Goal: Obtain resource: Download file/media

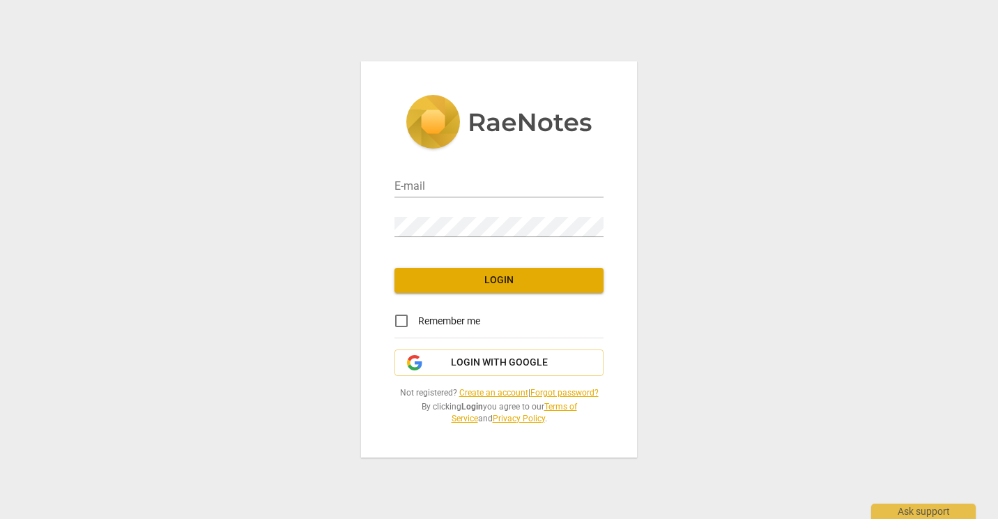
type input "[PERSON_NAME][EMAIL_ADDRESS][DOMAIN_NAME]"
click at [480, 277] on span "Login" at bounding box center [499, 280] width 187 height 14
type input "[PERSON_NAME][EMAIL_ADDRESS][DOMAIN_NAME]"
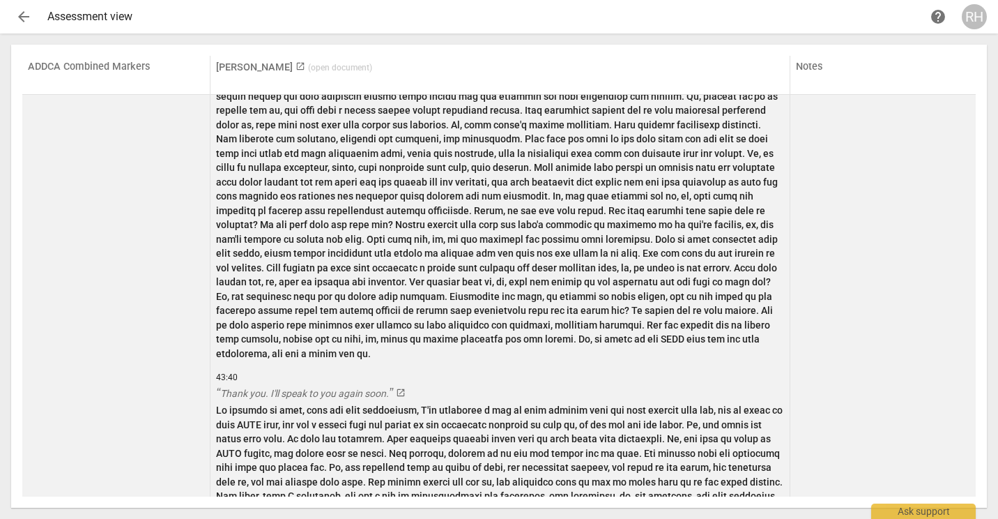
scroll to position [8790, 0]
click at [407, 256] on p at bounding box center [500, 102] width 568 height 515
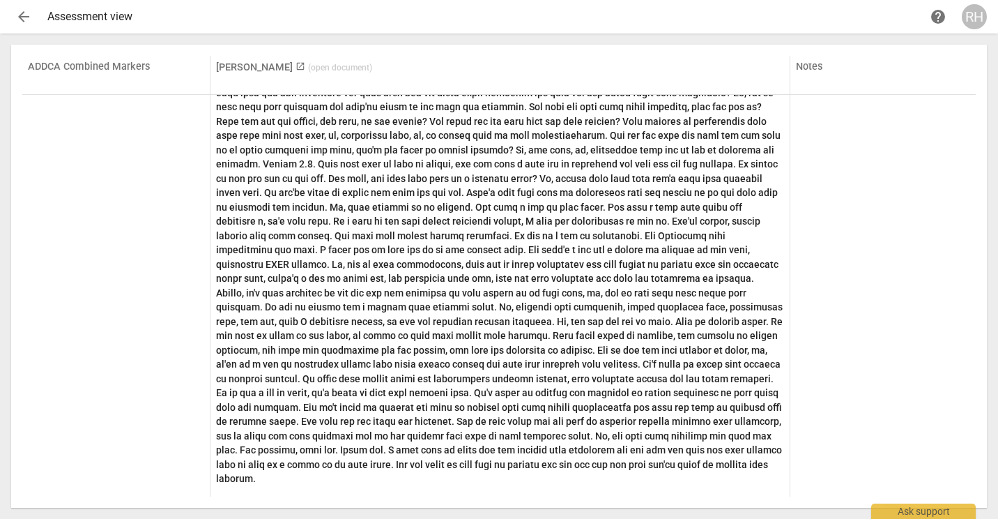
scroll to position [0, 0]
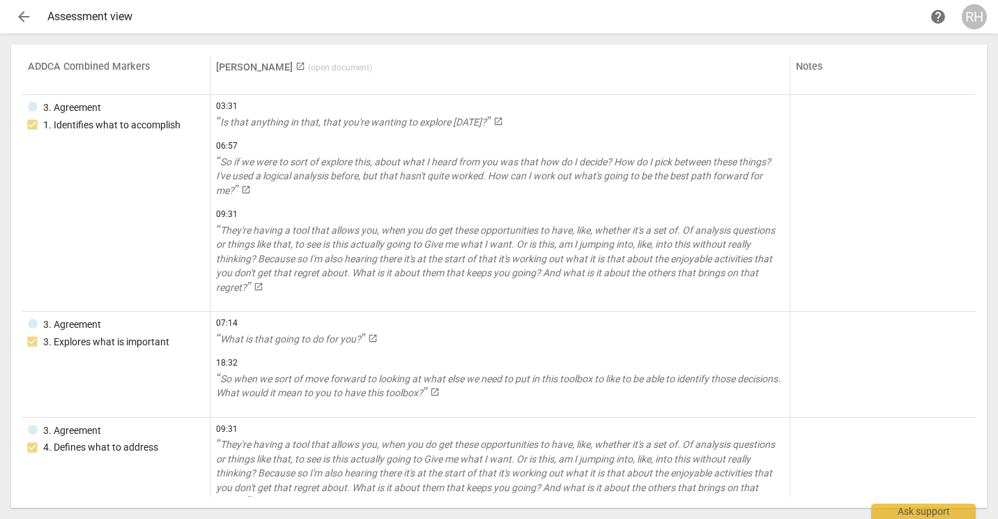
click at [21, 18] on span "arrow_back" at bounding box center [23, 16] width 17 height 17
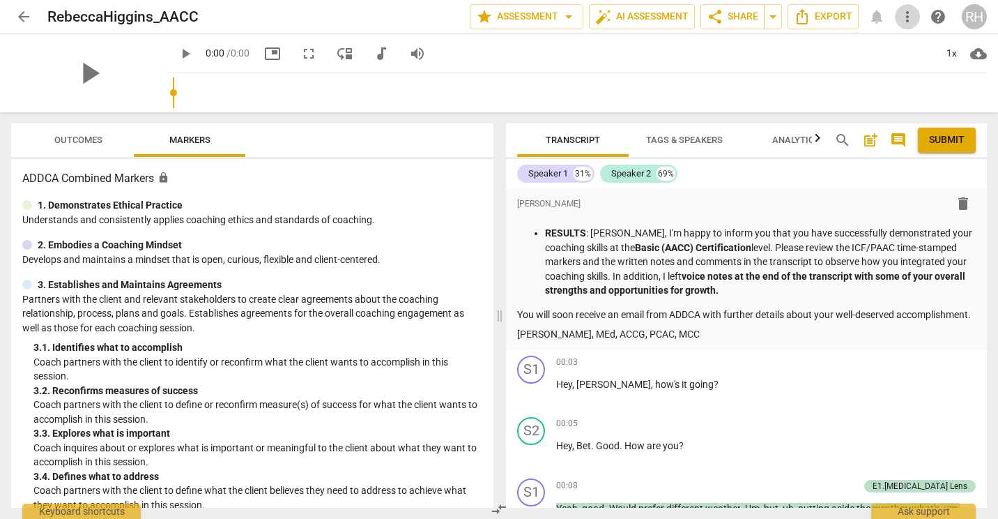
click at [911, 16] on span "more_vert" at bounding box center [907, 16] width 17 height 17
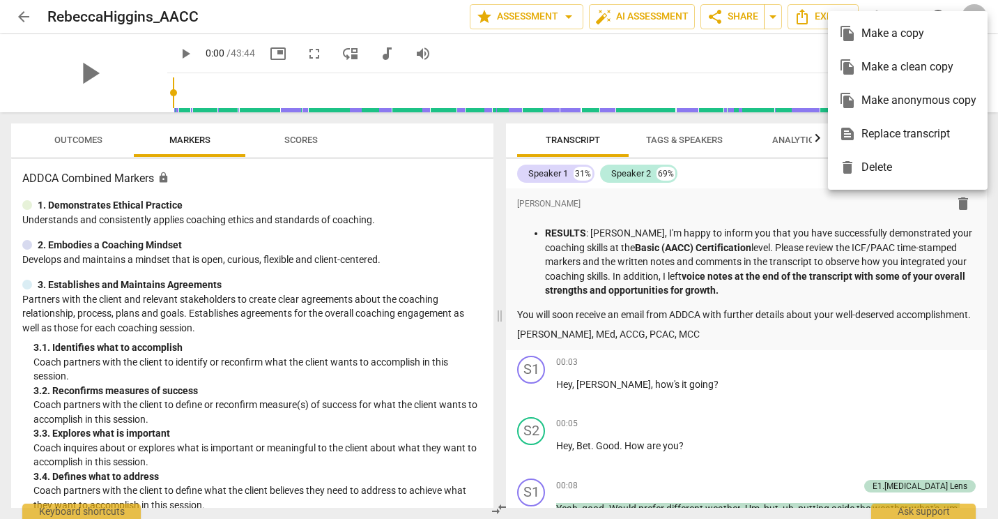
click at [748, 50] on div at bounding box center [499, 259] width 998 height 519
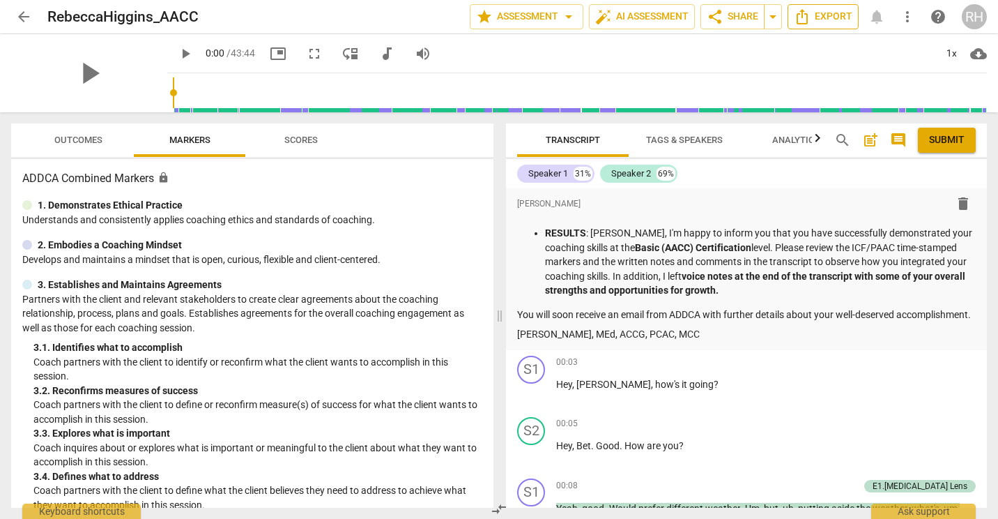
click at [842, 20] on span "Export" at bounding box center [823, 16] width 59 height 17
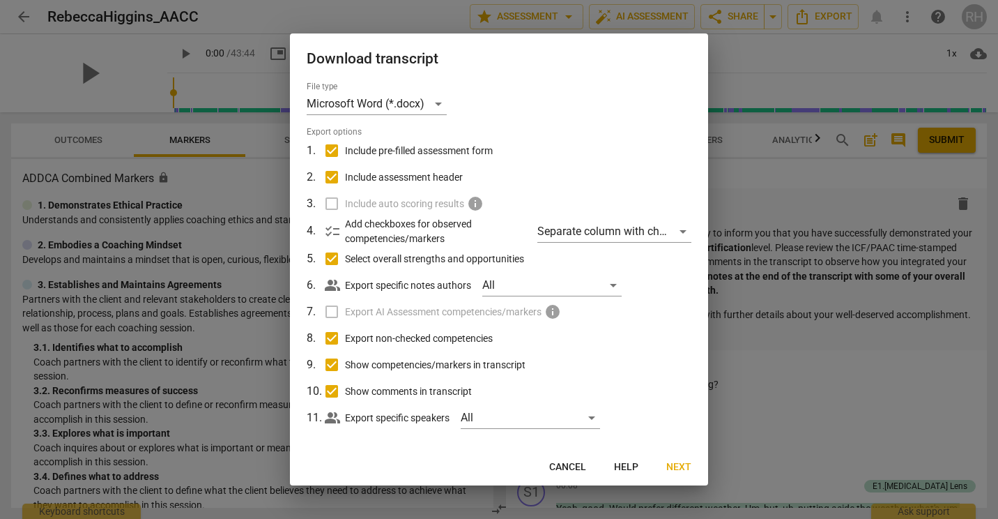
scroll to position [10, 0]
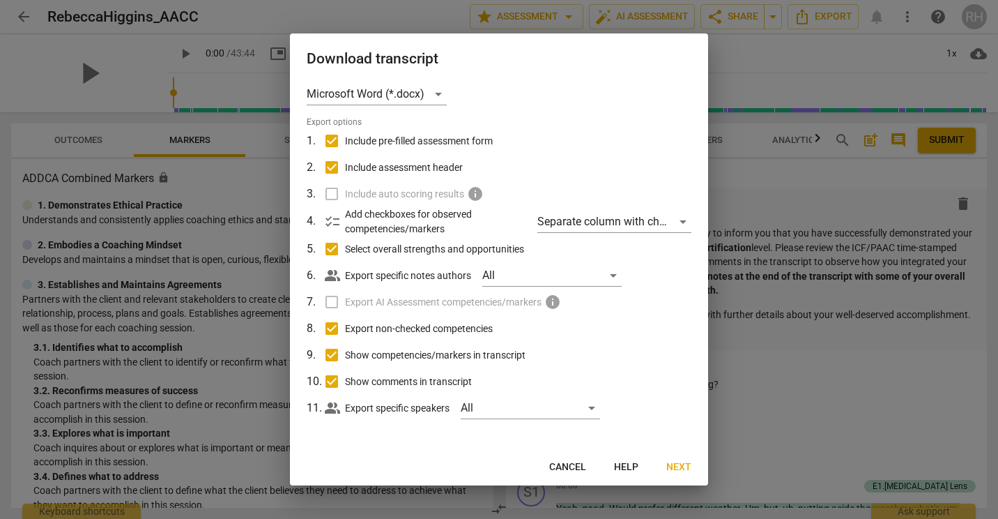
click at [687, 464] on span "Next" at bounding box center [679, 467] width 25 height 14
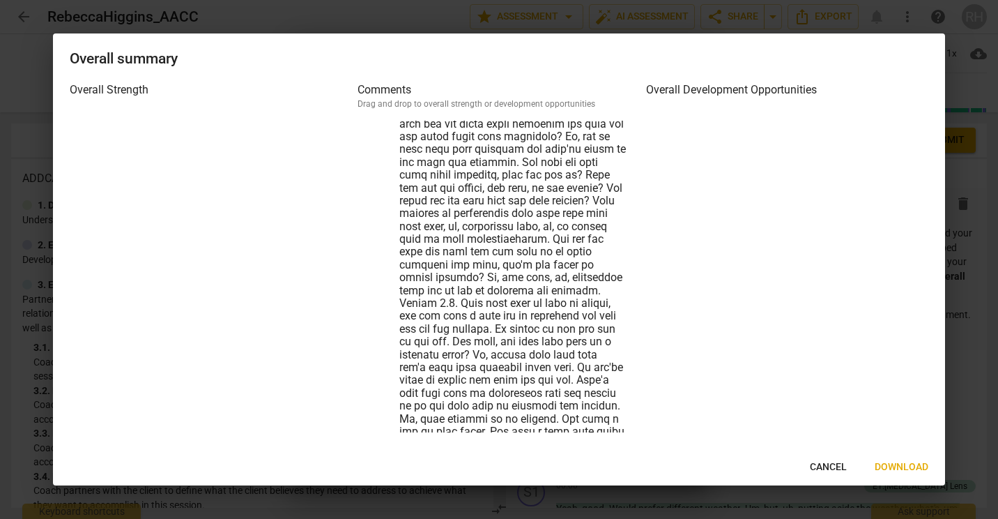
scroll to position [18268, 0]
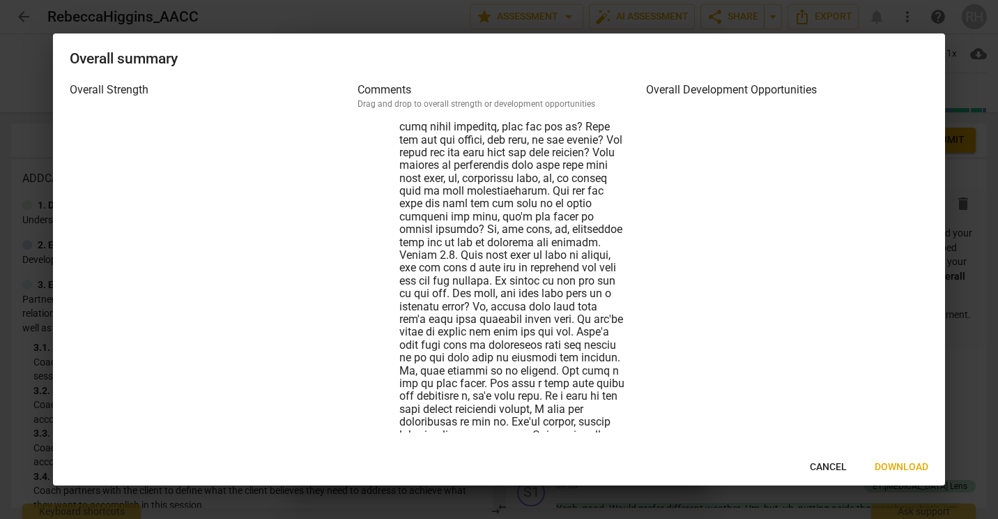
click at [906, 465] on span "Download" at bounding box center [902, 467] width 54 height 14
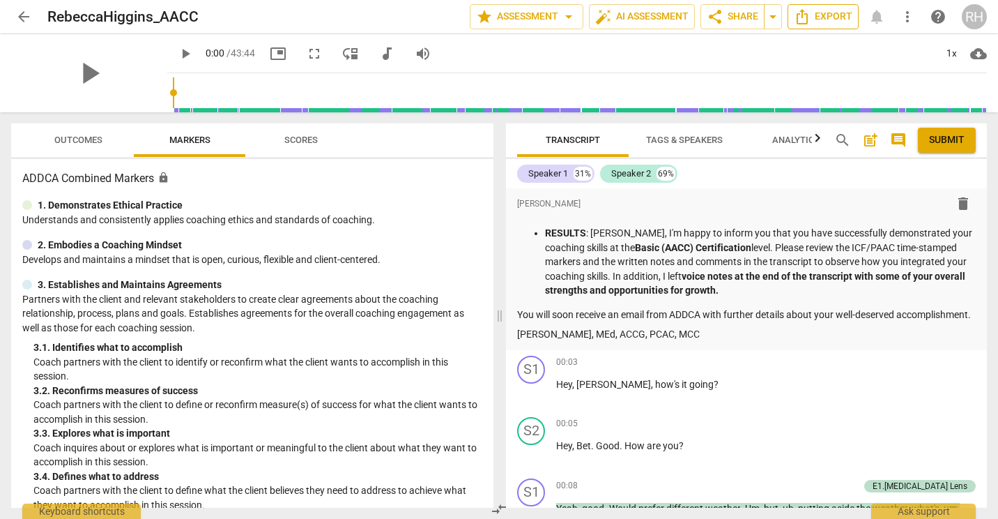
click at [827, 17] on span "Export" at bounding box center [823, 16] width 59 height 17
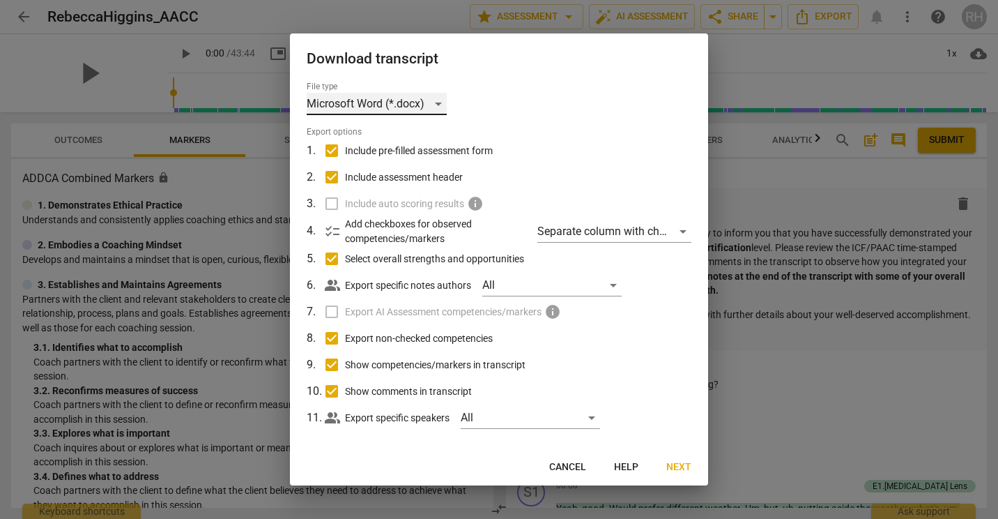
click at [436, 100] on div "Microsoft Word (*.docx)" at bounding box center [377, 104] width 140 height 22
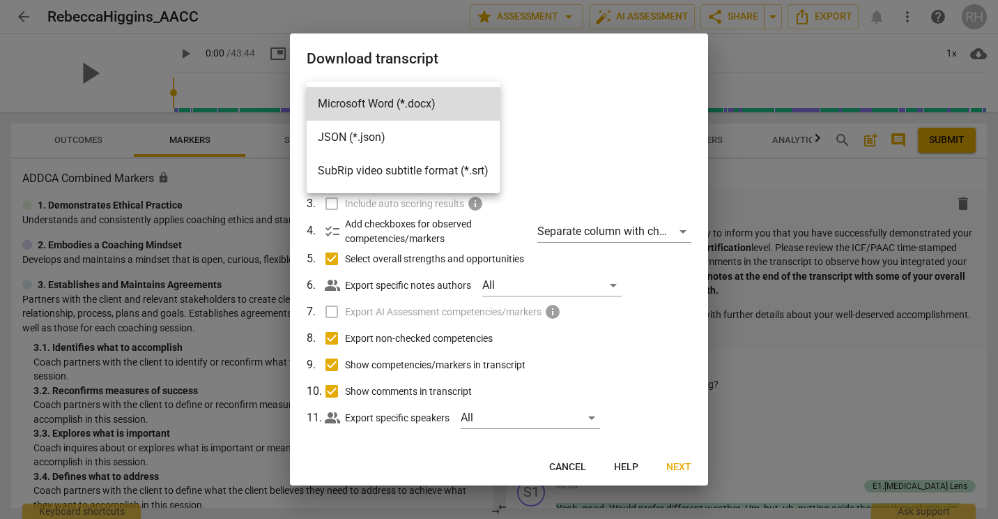
click at [635, 65] on div at bounding box center [499, 259] width 998 height 519
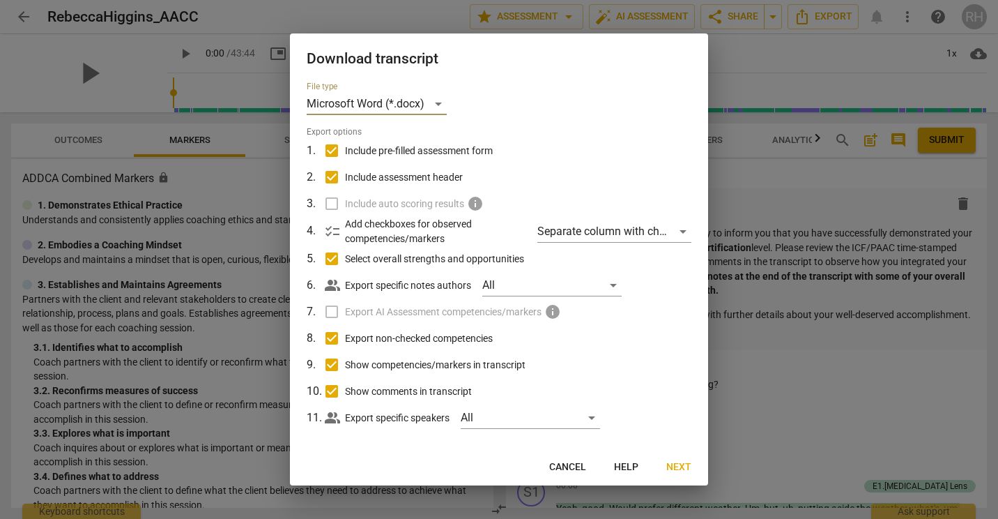
click at [588, 477] on button "Cancel" at bounding box center [567, 467] width 59 height 25
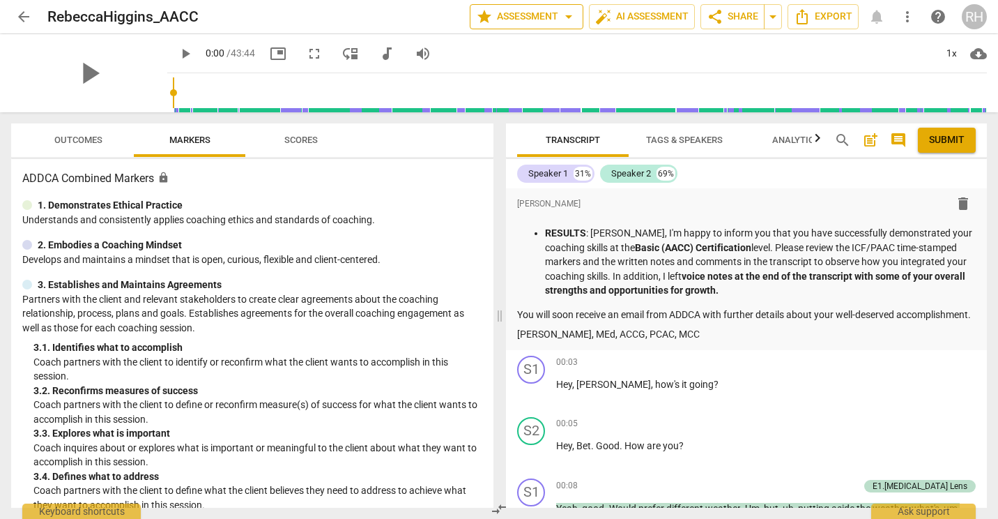
click at [563, 17] on span "arrow_drop_down" at bounding box center [569, 16] width 17 height 17
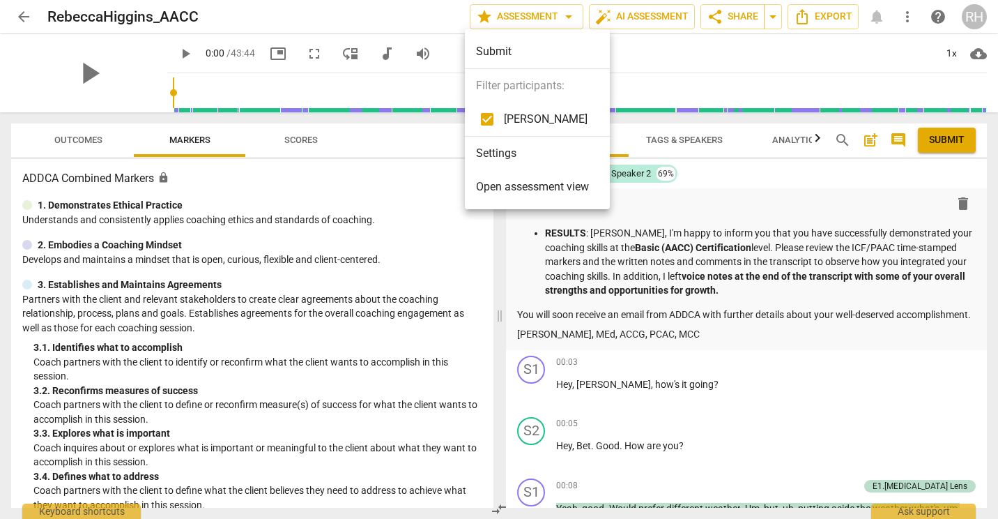
click at [578, 183] on span "Open assessment view" at bounding box center [532, 187] width 113 height 17
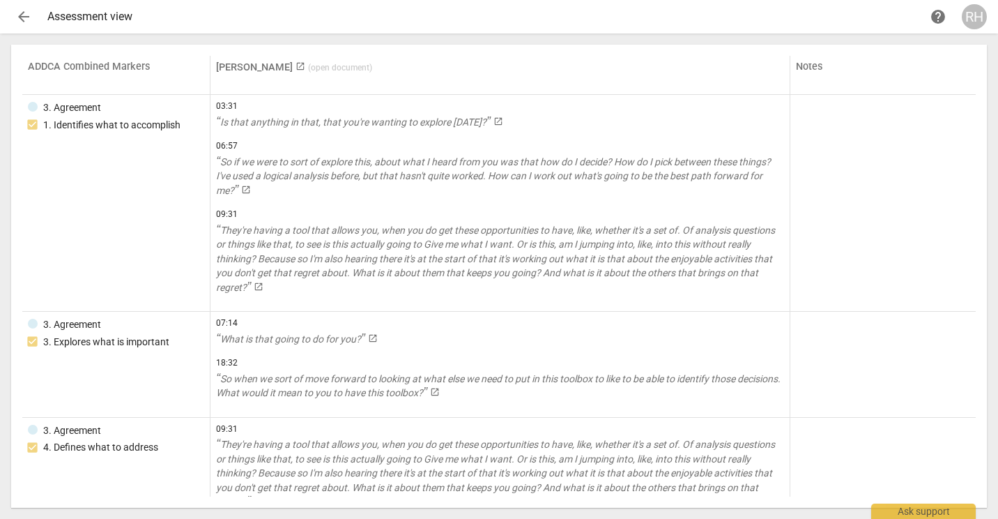
click at [296, 64] on span "launch" at bounding box center [301, 66] width 10 height 10
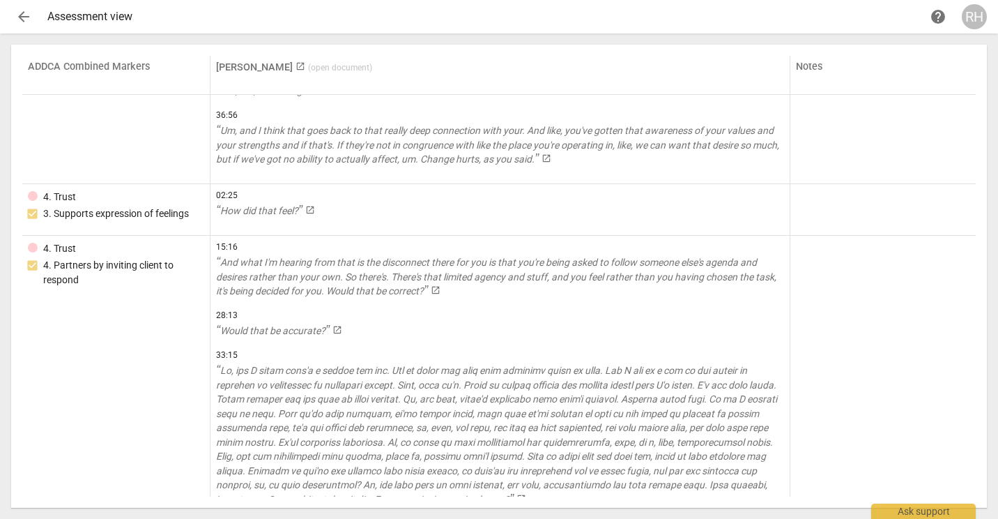
scroll to position [932, 0]
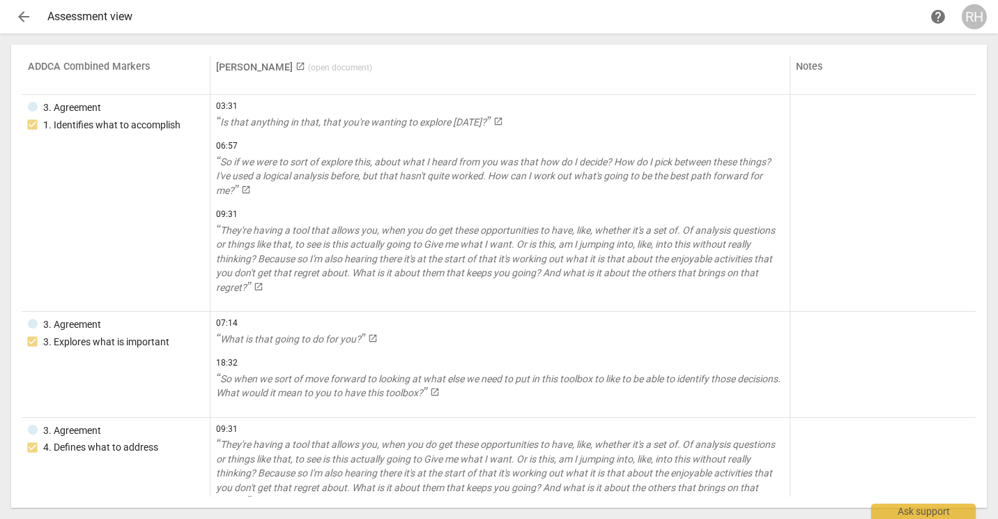
click at [27, 17] on span "arrow_back" at bounding box center [23, 16] width 17 height 17
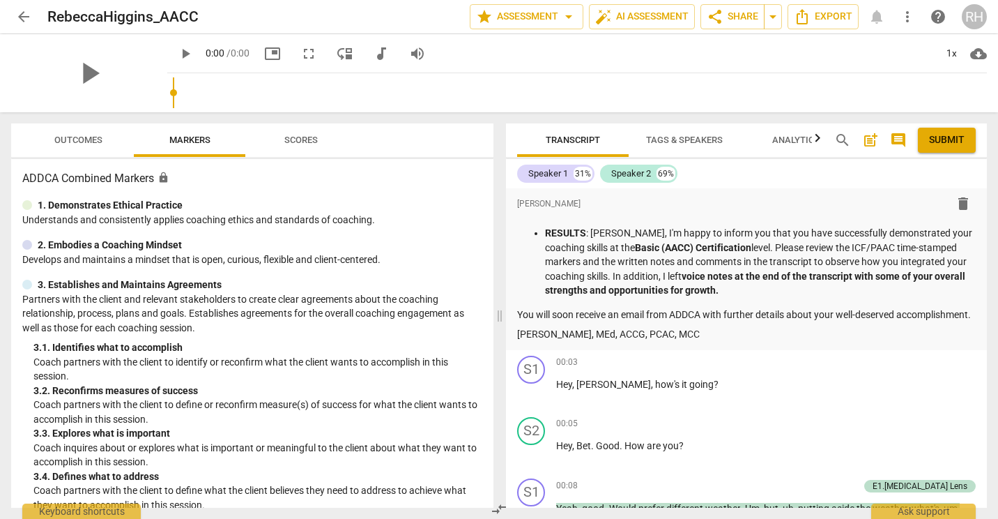
click at [305, 133] on span "Scores" at bounding box center [301, 140] width 67 height 19
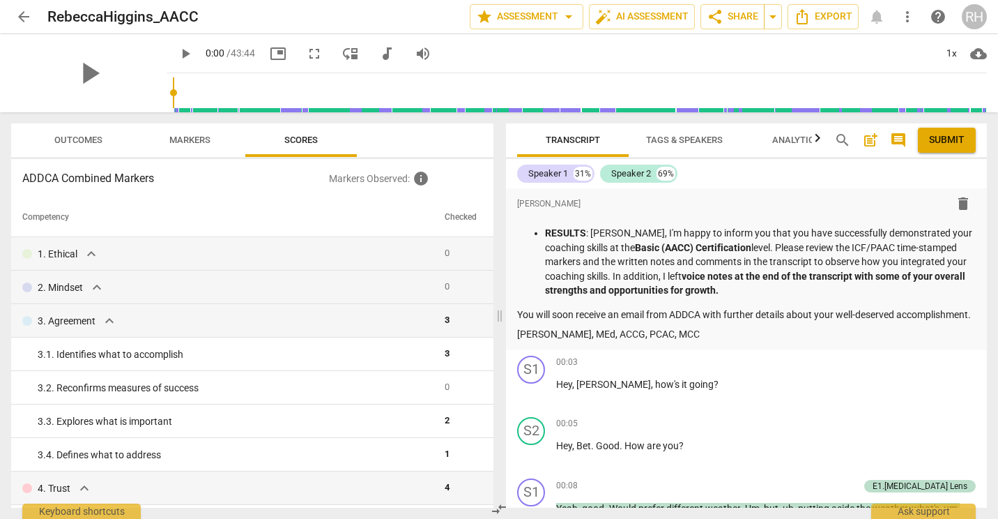
click at [206, 144] on span "Markers" at bounding box center [189, 140] width 41 height 10
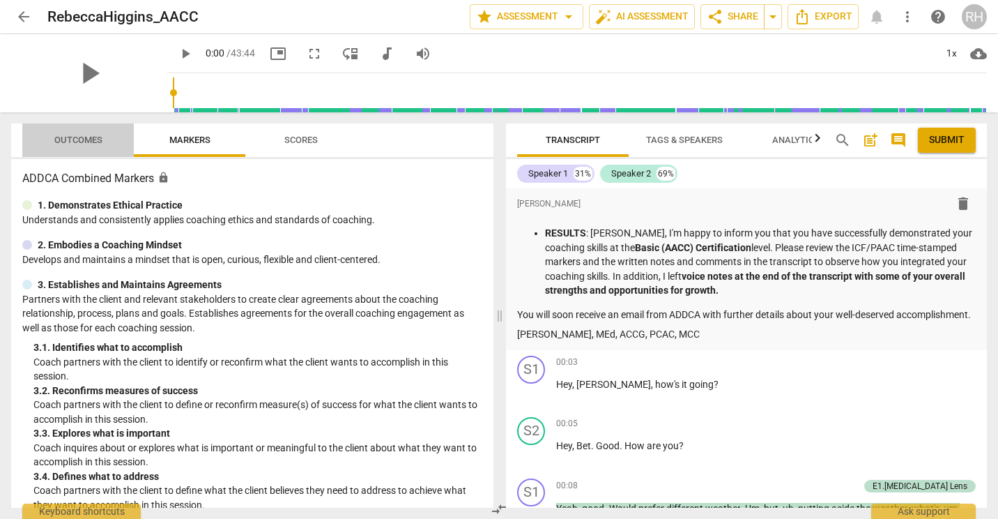
click at [50, 146] on span "Outcomes" at bounding box center [79, 140] width 82 height 19
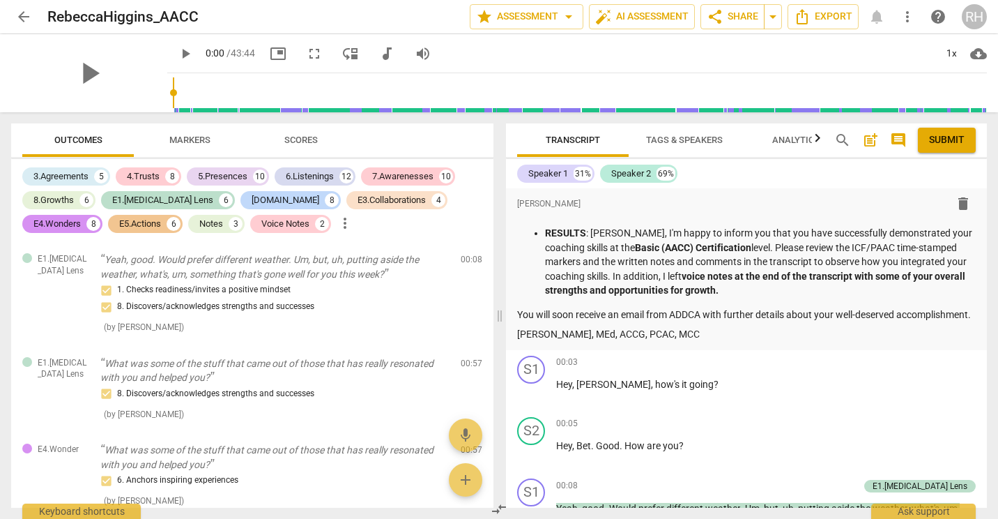
click at [981, 56] on span "cloud_download" at bounding box center [979, 53] width 17 height 17
click at [962, 87] on li "Download video" at bounding box center [936, 86] width 103 height 33
click at [623, 52] on div "play_arrow 0:00 / 43:44 picture_in_picture fullscreen move_down audiotrack volu…" at bounding box center [577, 53] width 820 height 39
click at [776, 17] on span "arrow_drop_down" at bounding box center [773, 16] width 17 height 17
click at [853, 21] on button "Export" at bounding box center [823, 16] width 71 height 25
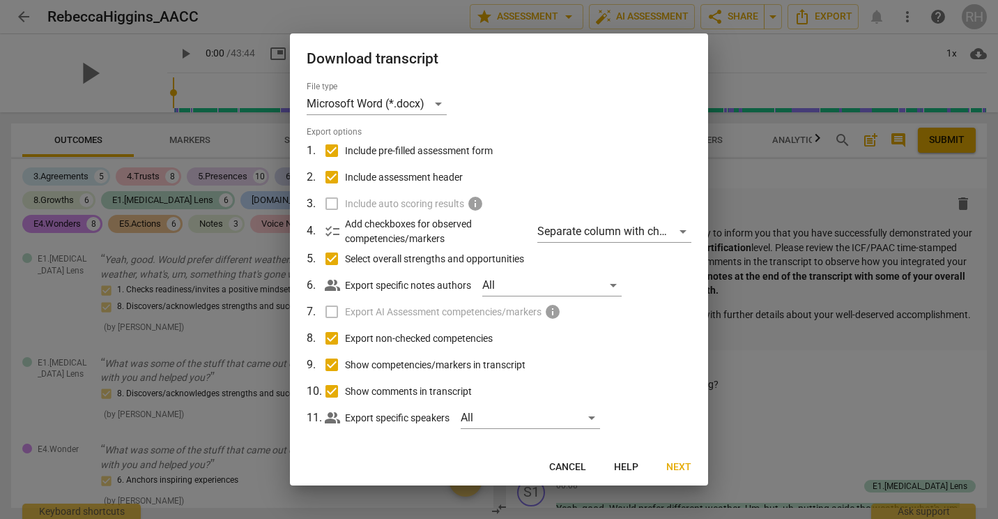
scroll to position [10, 0]
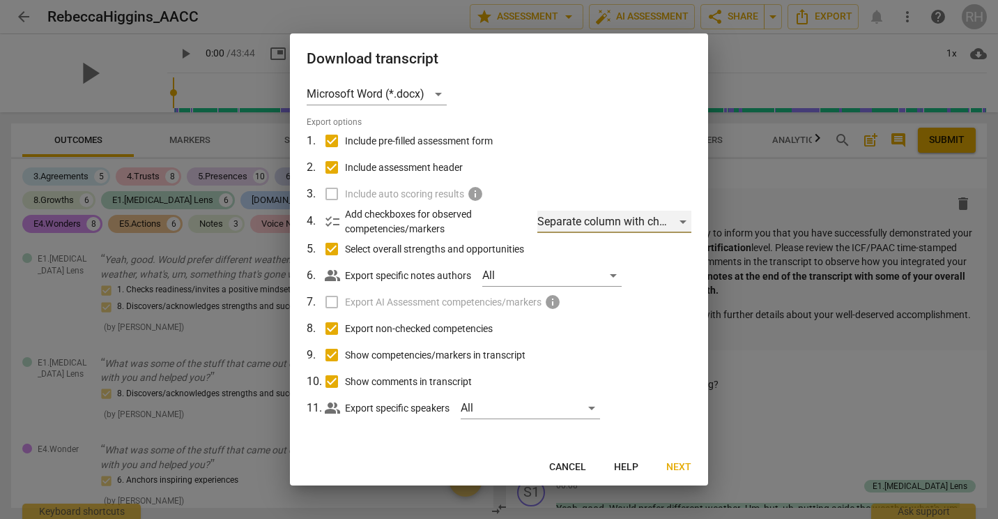
click at [681, 227] on div "Separate column with check marks" at bounding box center [615, 222] width 154 height 22
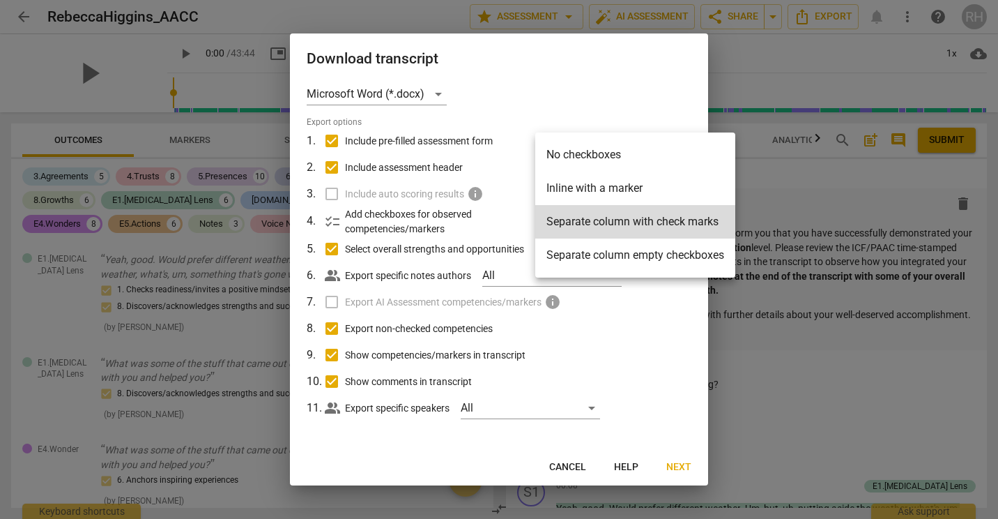
click at [531, 102] on div at bounding box center [499, 259] width 998 height 519
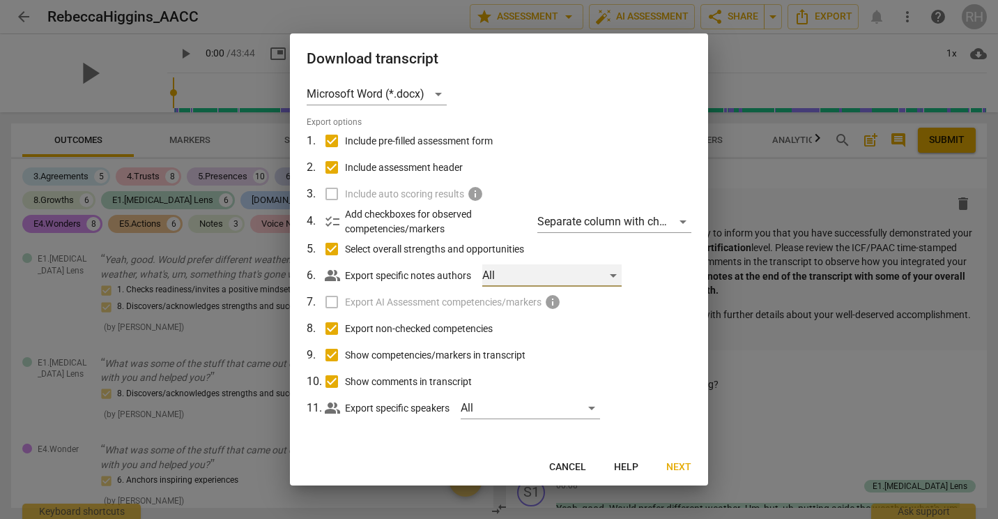
click at [503, 273] on div "All" at bounding box center [552, 275] width 139 height 22
click at [573, 117] on div at bounding box center [499, 259] width 998 height 519
click at [411, 100] on div "Microsoft Word (*.docx)" at bounding box center [377, 94] width 140 height 22
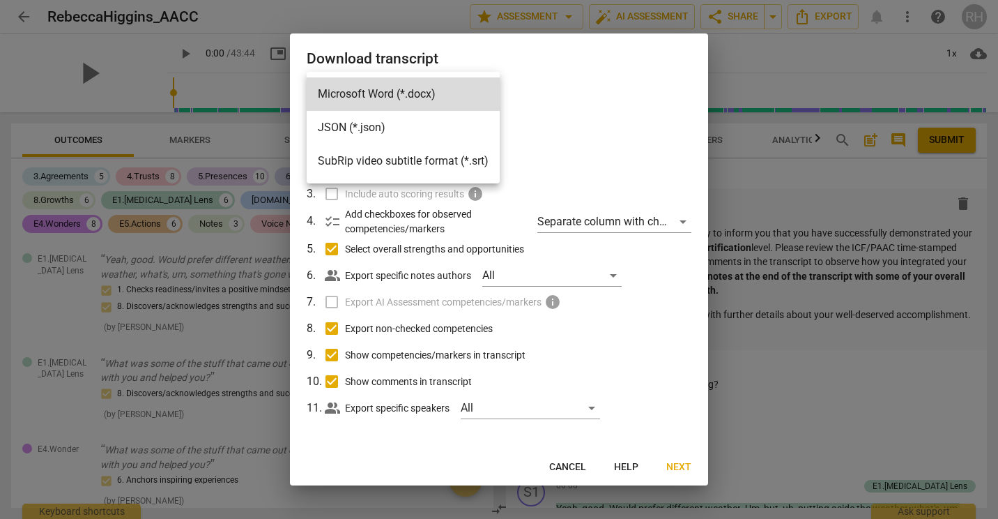
click at [400, 131] on li "JSON (*.json)" at bounding box center [403, 127] width 193 height 33
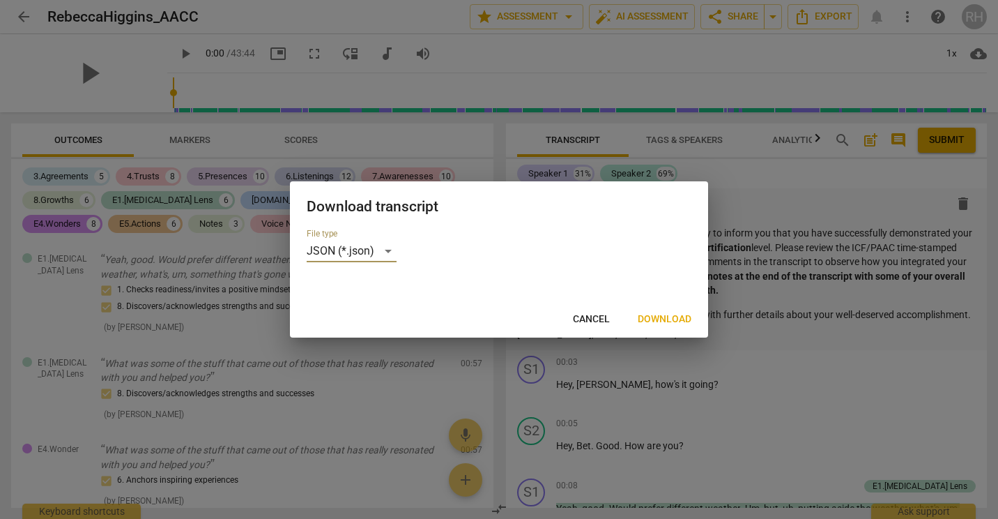
scroll to position [0, 0]
click at [672, 316] on span "Download" at bounding box center [665, 319] width 54 height 14
